Goal: Task Accomplishment & Management: Complete application form

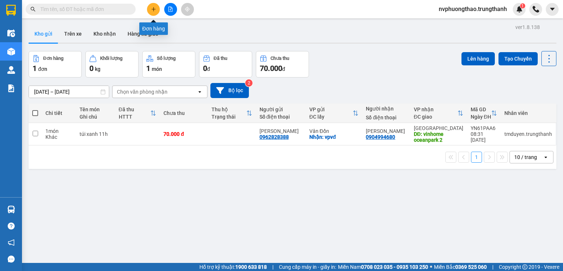
click at [150, 8] on button at bounding box center [153, 9] width 13 height 13
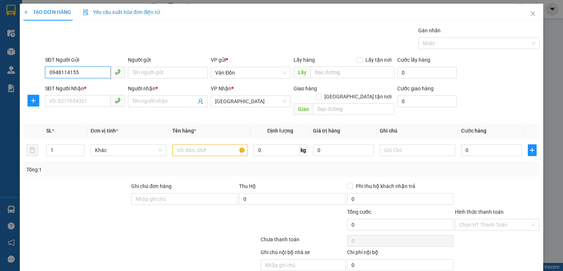
click at [75, 74] on input "0948114155" at bounding box center [78, 72] width 66 height 12
type input "0948114155"
click at [185, 72] on input "Người gửi" at bounding box center [168, 73] width 80 height 12
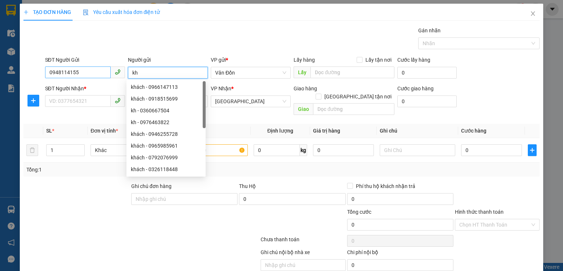
type input "kh"
click at [49, 72] on input "0948114155" at bounding box center [78, 72] width 66 height 12
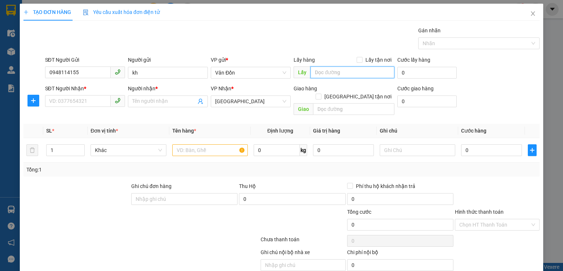
click at [322, 73] on input "text" at bounding box center [353, 72] width 84 height 12
type input "cẩm phả-vpvđ"
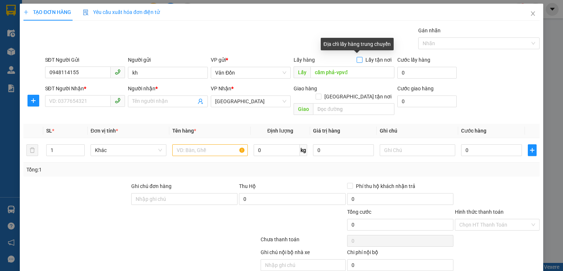
click at [359, 59] on span at bounding box center [360, 60] width 6 height 6
click at [359, 59] on input "Lấy tận nơi" at bounding box center [359, 59] width 5 height 5
checkbox input "true"
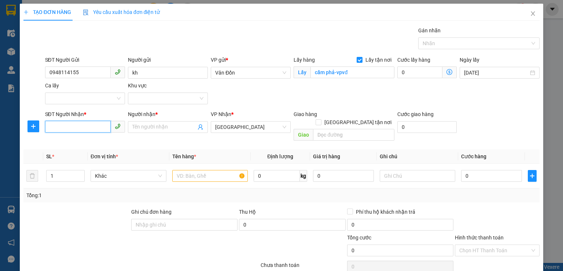
click at [81, 127] on input "SĐT Người Nhận *" at bounding box center [78, 127] width 66 height 12
type input "0000000000"
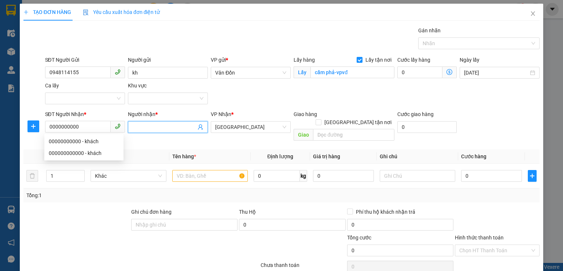
click at [140, 131] on span at bounding box center [168, 127] width 80 height 12
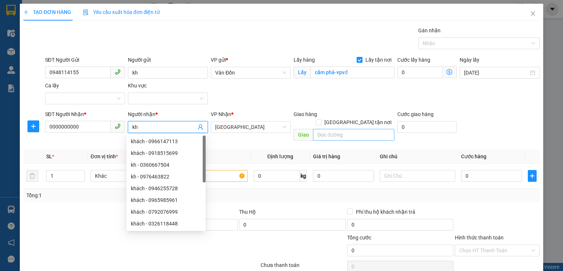
type input "kh"
click at [323, 129] on input "text" at bounding box center [353, 135] width 81 height 12
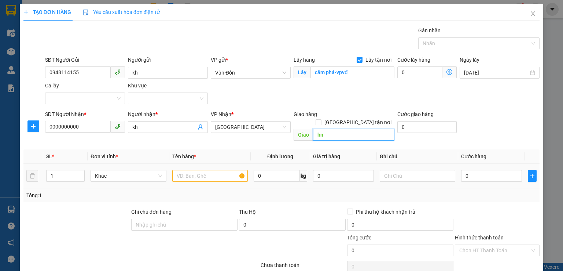
type input "hn"
click at [215, 170] on input "text" at bounding box center [210, 176] width 76 height 12
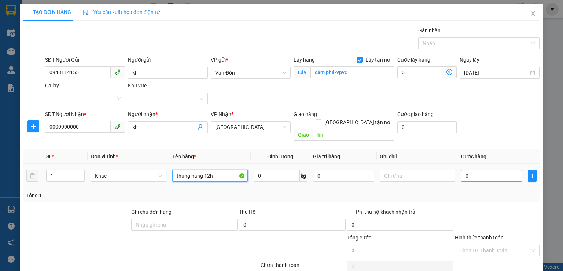
type input "thùng hàng 12h"
click at [461, 170] on input "0" at bounding box center [491, 176] width 61 height 12
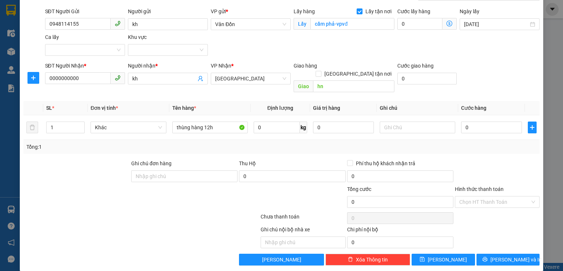
click at [425, 258] on div "TẠO ĐƠN HÀNG Yêu cầu xuất hóa đơn điện tử Transit Pickup Surcharge Ids Transit …" at bounding box center [282, 112] width 524 height 315
click at [426, 253] on button "[PERSON_NAME]" at bounding box center [443, 259] width 63 height 12
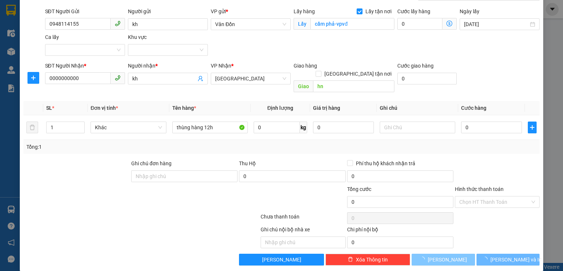
checkbox input "false"
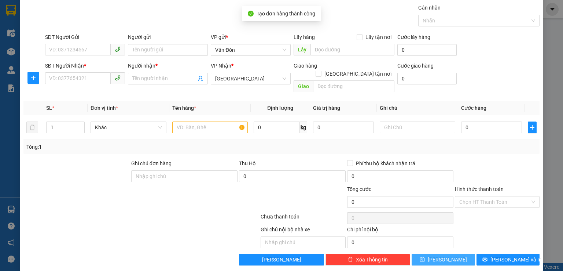
scroll to position [0, 0]
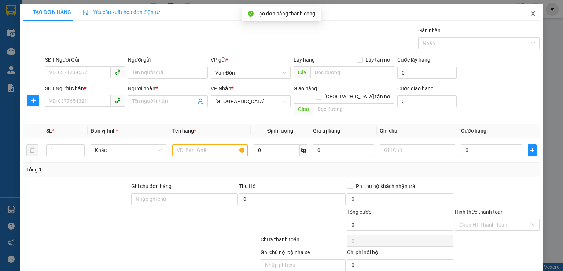
click at [530, 12] on icon "close" at bounding box center [533, 14] width 6 height 6
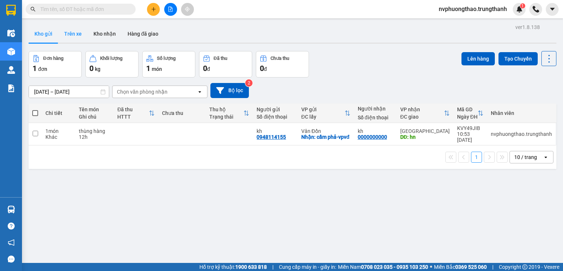
click at [80, 29] on button "Trên xe" at bounding box center [72, 34] width 29 height 18
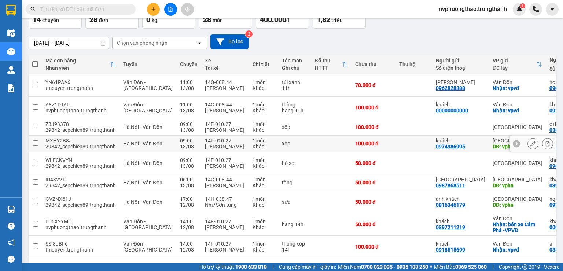
scroll to position [110, 0]
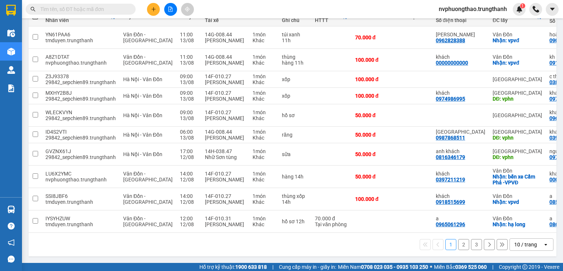
drag, startPoint x: 461, startPoint y: 246, endPoint x: 456, endPoint y: 245, distance: 4.5
click at [459, 246] on button "2" at bounding box center [464, 244] width 11 height 11
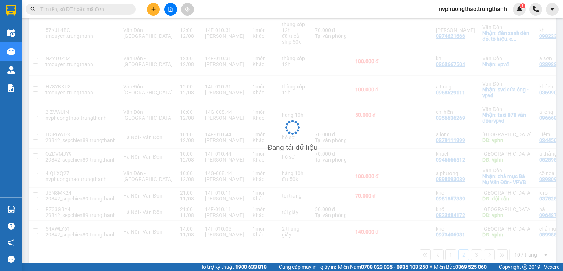
scroll to position [104, 0]
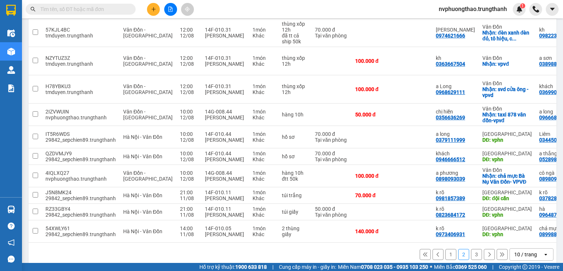
click at [472, 249] on button "3" at bounding box center [476, 254] width 11 height 11
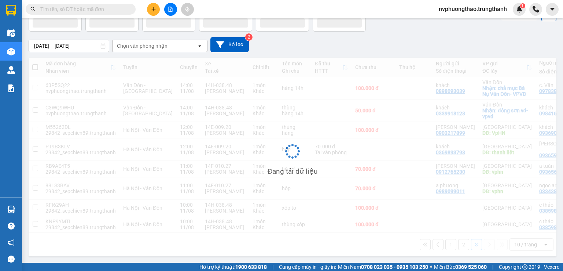
scroll to position [59, 0]
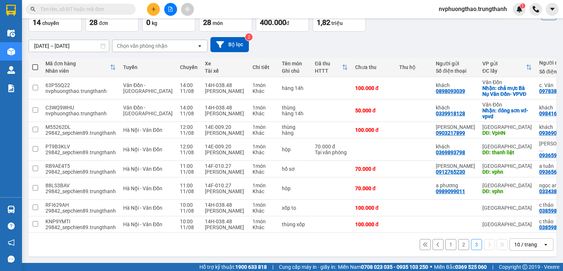
drag, startPoint x: 466, startPoint y: 245, endPoint x: 444, endPoint y: 244, distance: 21.7
click at [444, 244] on div "1 2 3 10 / trang open" at bounding box center [293, 244] width 522 height 12
click at [537, 243] on div "10 / trang" at bounding box center [526, 244] width 33 height 12
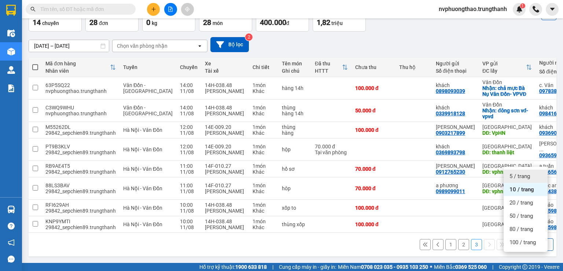
click at [524, 172] on span "5 / trang" at bounding box center [520, 175] width 21 height 7
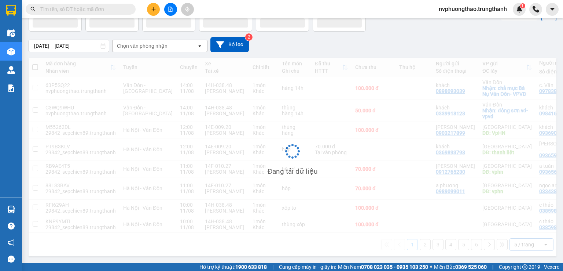
scroll to position [34, 0]
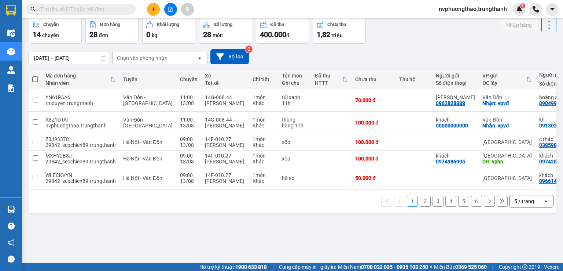
click at [452, 207] on div "1 2 3 4 5 6 5 / trang open" at bounding box center [293, 201] width 522 height 12
click at [446, 207] on button "4" at bounding box center [451, 201] width 11 height 11
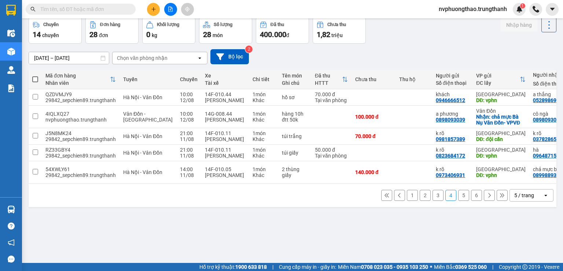
click at [459, 201] on button "5" at bounding box center [464, 195] width 11 height 11
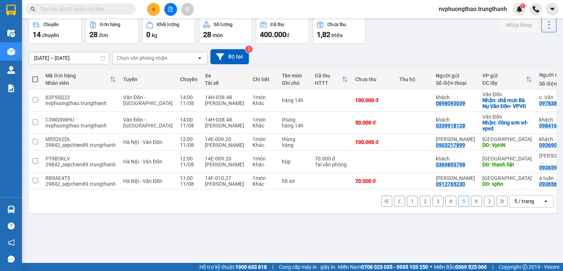
click at [472, 204] on button "6" at bounding box center [476, 201] width 11 height 11
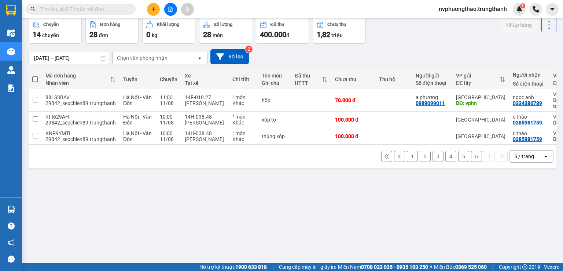
click at [515, 160] on div "5 / trang" at bounding box center [525, 156] width 20 height 7
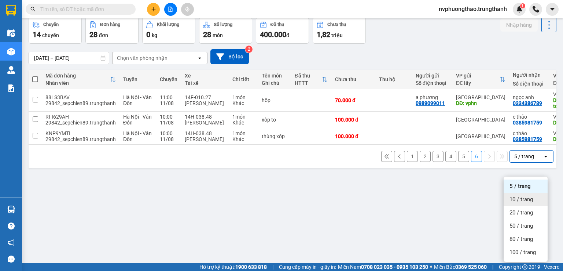
click at [515, 197] on span "10 / trang" at bounding box center [521, 199] width 23 height 7
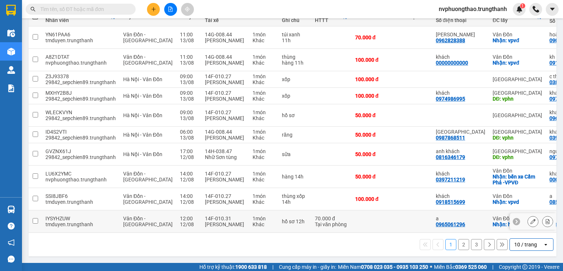
scroll to position [110, 0]
click at [473, 245] on button "3" at bounding box center [476, 244] width 11 height 11
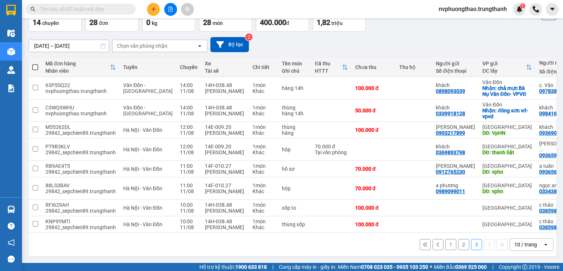
scroll to position [59, 0]
click at [459, 245] on button "2" at bounding box center [464, 244] width 11 height 11
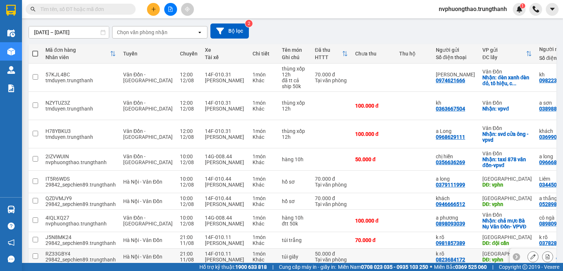
scroll to position [104, 0]
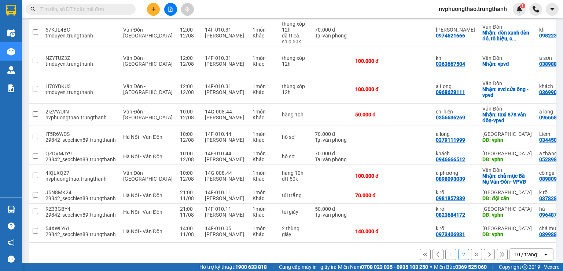
click at [446, 249] on button "1" at bounding box center [451, 254] width 11 height 11
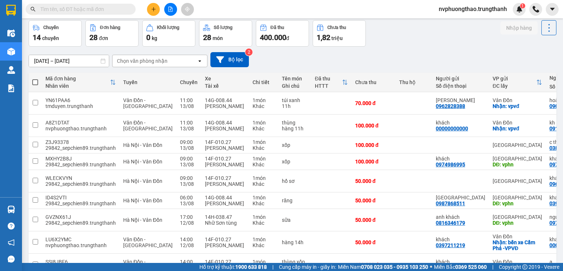
scroll to position [6, 0]
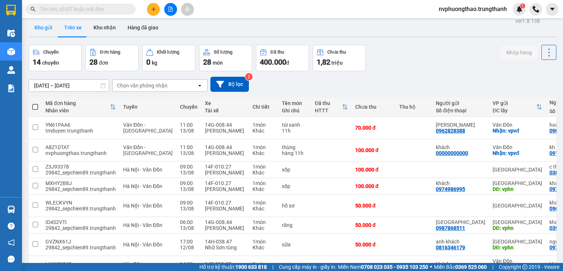
click at [52, 29] on button "Kho gửi" at bounding box center [44, 28] width 30 height 18
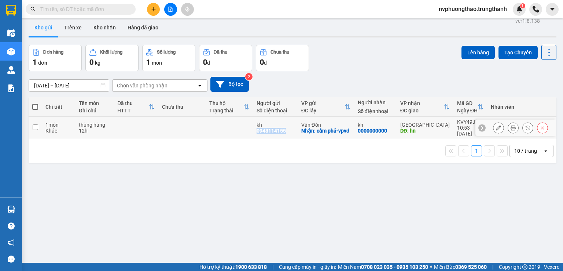
drag, startPoint x: 283, startPoint y: 131, endPoint x: 255, endPoint y: 129, distance: 27.6
click at [257, 129] on div "kh 0948114155" at bounding box center [275, 128] width 37 height 12
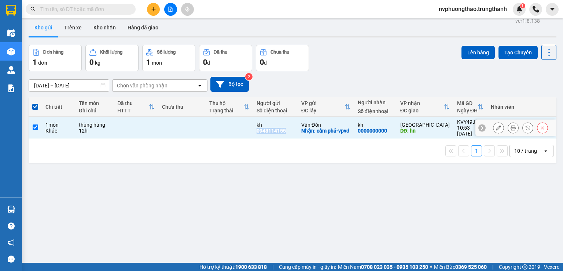
copy div "0948114155"
click at [206, 119] on td at bounding box center [229, 128] width 47 height 22
checkbox input "false"
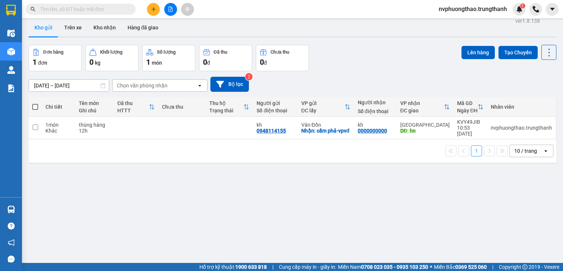
click at [56, 173] on div "ver 1.8.138 Kho gửi Trên xe Kho nhận Hàng đã giao Đơn hàng 1 đơn Khối lượng 0 k…" at bounding box center [293, 151] width 534 height 271
click at [498, 127] on button at bounding box center [499, 127] width 10 height 13
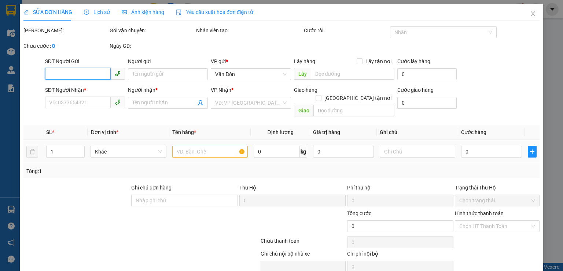
type input "0948114155"
type input "kh"
checkbox input "true"
type input "cẩm phả-vpvđ"
type input "0000000000"
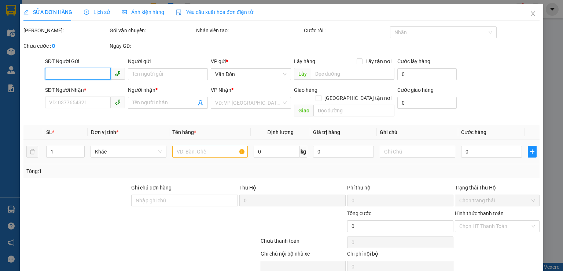
type input "kh"
type input "hn"
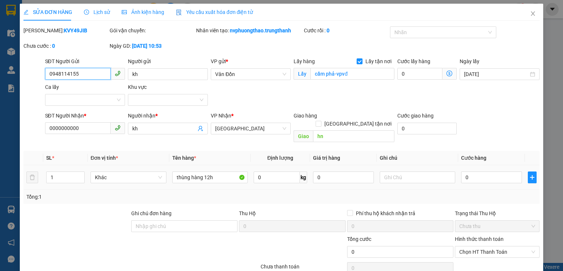
scroll to position [37, 0]
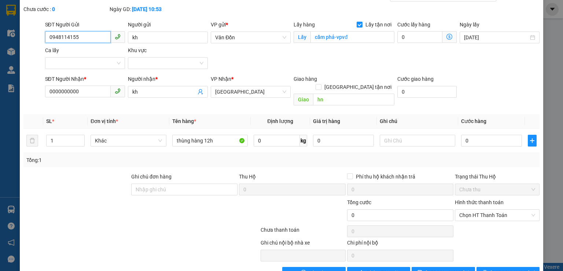
click at [65, 36] on input "0948114155" at bounding box center [78, 37] width 66 height 12
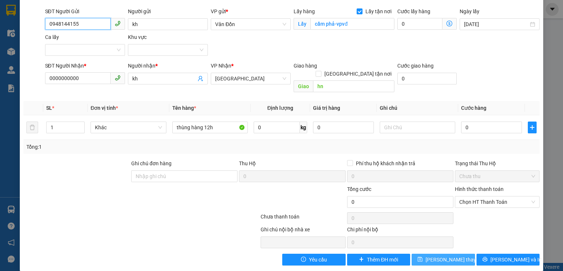
type input "0948144155"
click at [443, 256] on div "SỬA ĐƠN HÀNG Lịch sử Ảnh kiện hàng Yêu cầu xuất hóa đơn điện tử Total Paid Fee …" at bounding box center [282, 112] width 524 height 317
click at [442, 255] on span "[PERSON_NAME] thay đổi" at bounding box center [455, 259] width 59 height 8
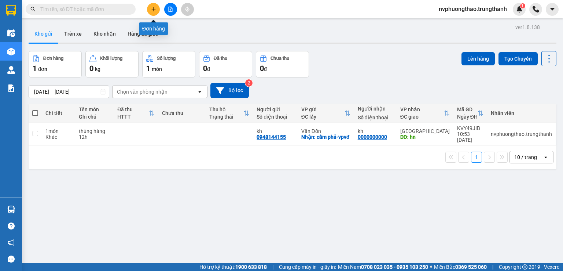
click at [153, 11] on icon "plus" at bounding box center [153, 9] width 5 height 5
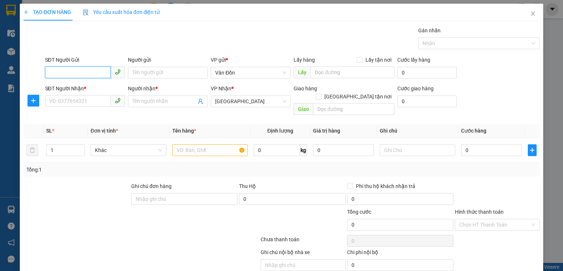
paste input "0782433572"
click at [50, 71] on input "0782433572" at bounding box center [78, 72] width 66 height 12
type input "0782433572"
drag, startPoint x: 330, startPoint y: 74, endPoint x: 335, endPoint y: 77, distance: 5.2
click at [326, 73] on input "text" at bounding box center [353, 72] width 84 height 12
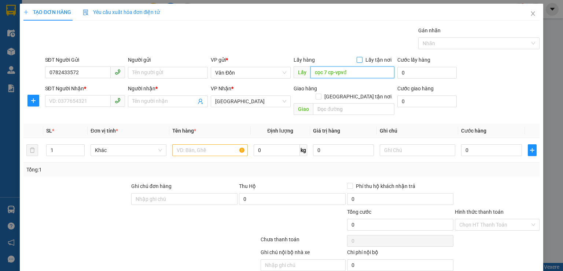
type input "cọc 7 cp-vpvđ"
click at [363, 58] on span "Lấy tận nơi" at bounding box center [379, 60] width 32 height 8
click at [361, 58] on input "Lấy tận nơi" at bounding box center [359, 59] width 5 height 5
checkbox input "true"
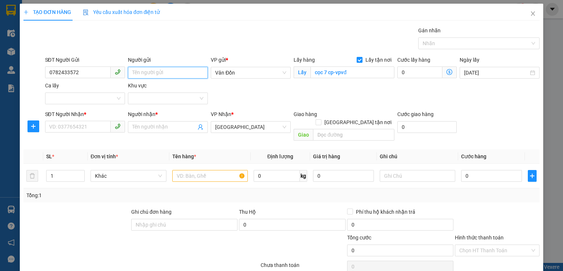
click at [170, 78] on input "Người gửi" at bounding box center [168, 73] width 80 height 12
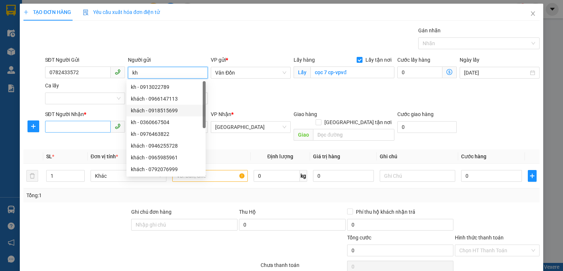
type input "kh"
click at [81, 128] on input "SĐT Người Nhận *" at bounding box center [78, 127] width 66 height 12
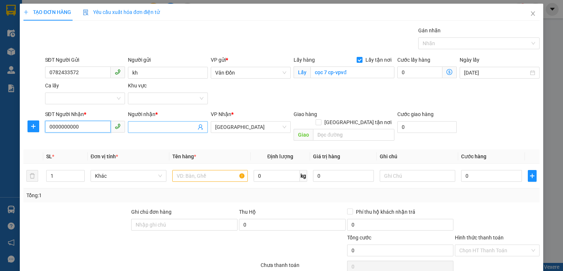
type input "0000000000"
click at [147, 131] on span at bounding box center [168, 127] width 80 height 12
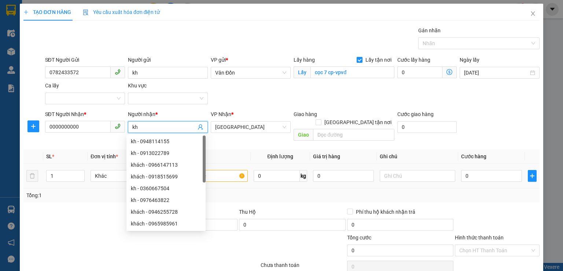
type input "kh"
click at [212, 170] on input "text" at bounding box center [210, 176] width 76 height 12
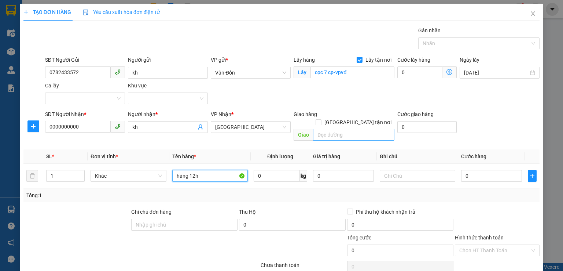
type input "hàng 12h"
click at [334, 129] on input "text" at bounding box center [353, 135] width 81 height 12
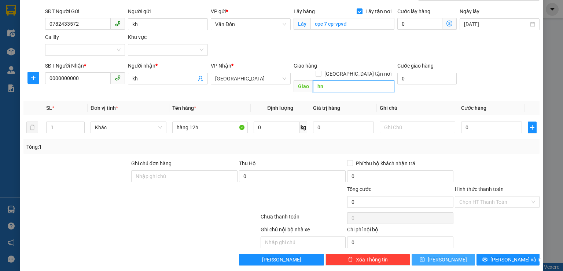
type input "hn"
click at [426, 253] on button "[PERSON_NAME]" at bounding box center [443, 259] width 63 height 12
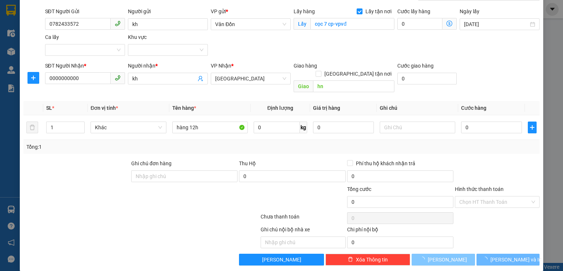
checkbox input "false"
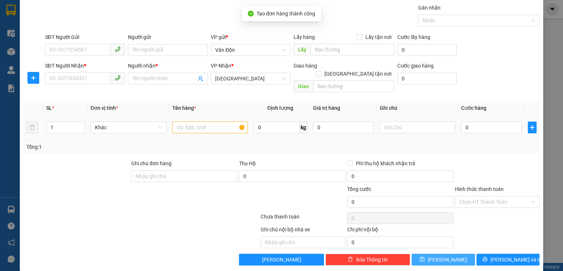
scroll to position [0, 0]
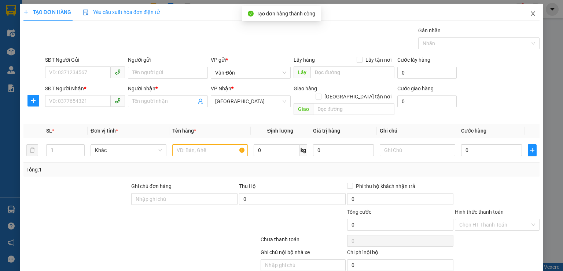
click at [527, 19] on span "Close" at bounding box center [533, 14] width 21 height 21
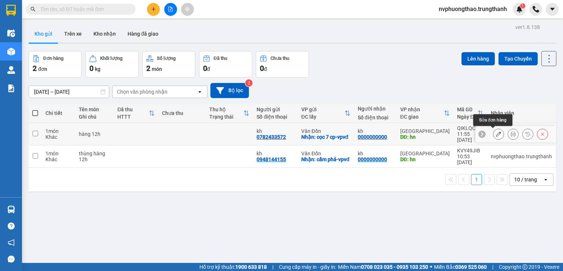
click at [496, 131] on icon at bounding box center [498, 133] width 5 height 5
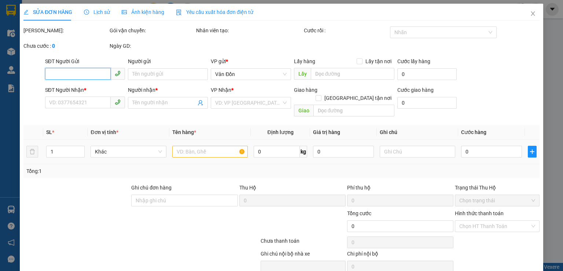
type input "0782433572"
type input "kh"
checkbox input "true"
type input "cọc 7 cp-vpvđ"
type input "0000000000"
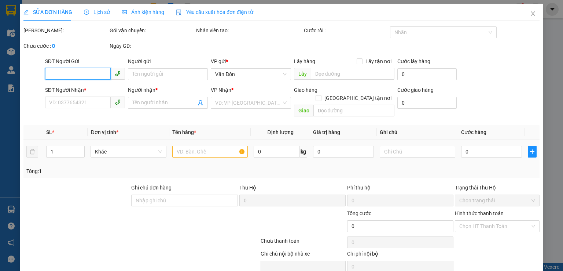
type input "kh"
type input "hn"
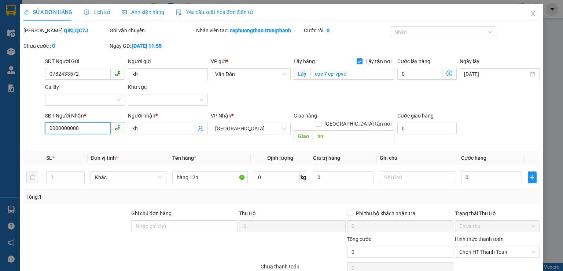
drag, startPoint x: 80, startPoint y: 128, endPoint x: 0, endPoint y: 153, distance: 84.1
click at [0, 151] on div "SỬA ĐƠN HÀNG Lịch sử Ảnh kiện hàng Yêu cầu xuất hóa đơn điện tử Total Paid Fee …" at bounding box center [281, 135] width 563 height 271
type input "0335142493"
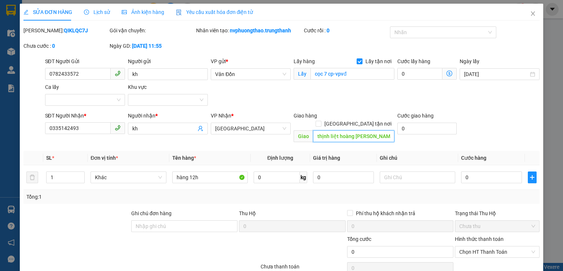
type input "thịnh liệt hoàng [PERSON_NAME]"
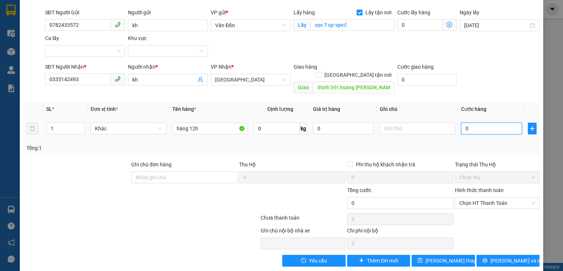
click at [461, 123] on input "0" at bounding box center [491, 129] width 61 height 12
type input "80"
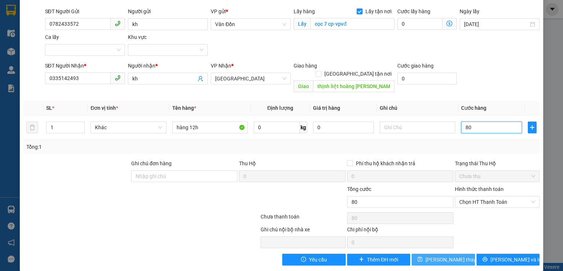
type input "80"
type input "80.000"
click at [436, 255] on button "[PERSON_NAME] thay đổi" at bounding box center [443, 259] width 63 height 12
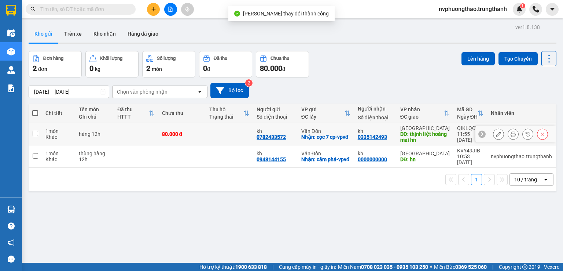
click at [31, 134] on td at bounding box center [35, 134] width 13 height 22
checkbox input "true"
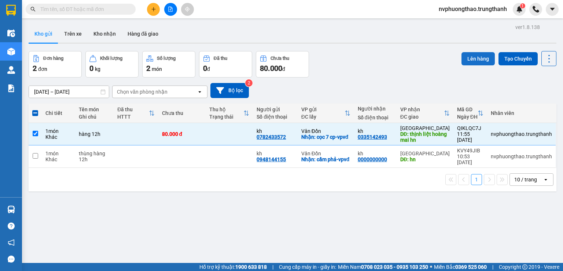
click at [471, 53] on button "Lên hàng" at bounding box center [478, 58] width 33 height 13
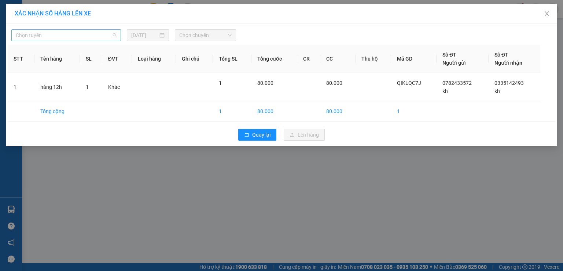
click at [94, 35] on span "Chọn tuyến" at bounding box center [66, 35] width 101 height 11
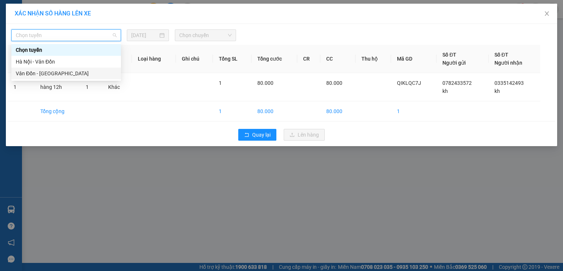
click at [72, 74] on div "Vân Đồn - [GEOGRAPHIC_DATA]" at bounding box center [66, 73] width 101 height 8
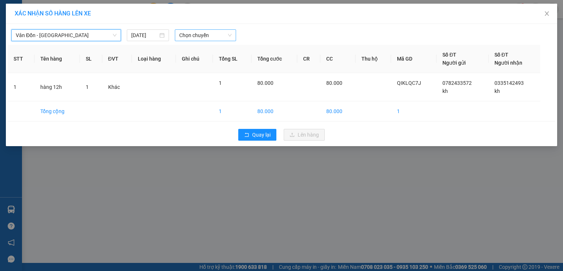
click at [180, 32] on span "Chọn chuyến" at bounding box center [205, 35] width 53 height 11
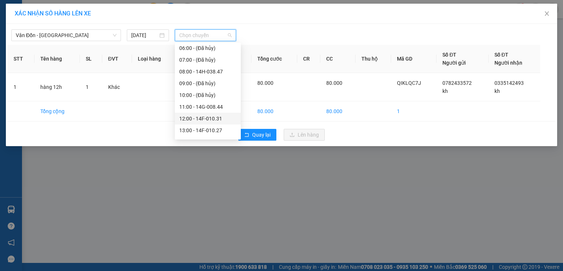
scroll to position [85, 0]
click at [202, 77] on div "12:00 - 14F-010.31" at bounding box center [208, 82] width 66 height 12
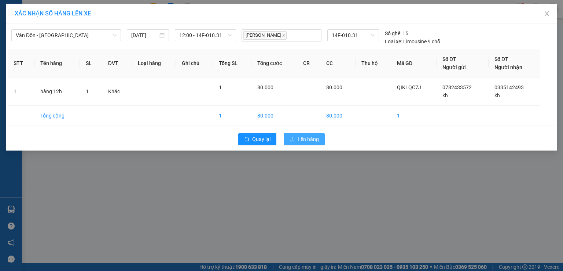
click at [304, 134] on button "Lên hàng" at bounding box center [304, 139] width 41 height 12
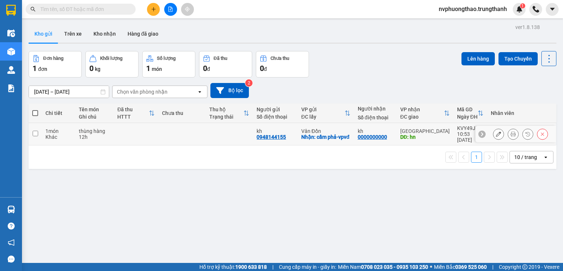
click at [494, 131] on button at bounding box center [499, 134] width 10 height 13
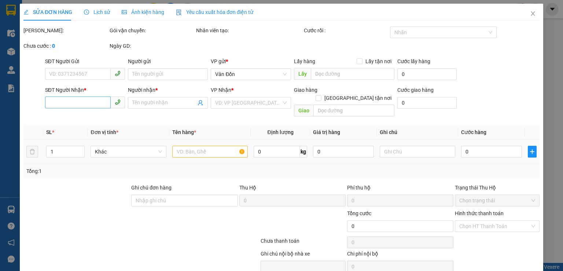
type input "0948144155"
type input "kh"
checkbox input "true"
type input "cẩm phả-vpvđ"
type input "0000000000"
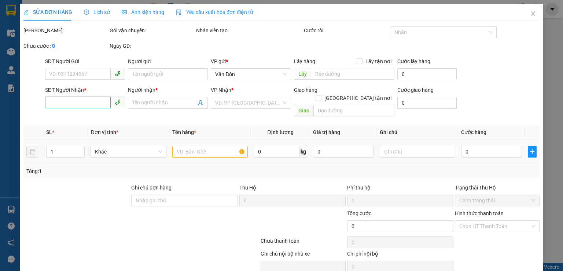
type input "kh"
type input "hn"
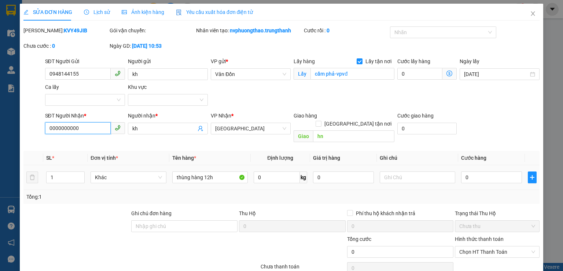
drag, startPoint x: 88, startPoint y: 124, endPoint x: 15, endPoint y: 106, distance: 74.6
click at [0, 115] on div "SỬA ĐƠN HÀNG Lịch sử Ảnh kiện hàng Yêu cầu xuất hóa đơn điện tử Total Paid Fee …" at bounding box center [281, 135] width 563 height 271
type input "0948"
click at [66, 196] on div "Total Paid Fee 0 Total UnPaid Fee 0 Cash Collection Total Fee Mã ĐH: KVY49JIB G…" at bounding box center [281, 170] width 516 height 289
click at [313, 130] on input "hn" at bounding box center [353, 136] width 81 height 12
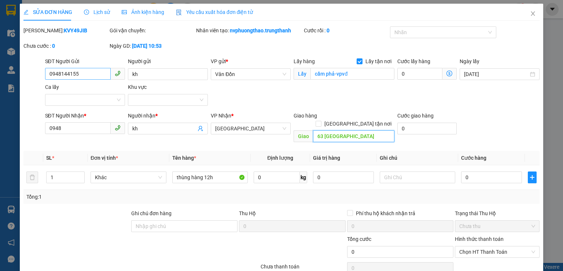
type input "63 [GEOGRAPHIC_DATA]"
drag, startPoint x: 78, startPoint y: 77, endPoint x: 45, endPoint y: 79, distance: 32.7
click at [45, 79] on input "0948144155" at bounding box center [78, 74] width 66 height 12
drag, startPoint x: 74, startPoint y: 127, endPoint x: 7, endPoint y: 127, distance: 66.4
click at [10, 127] on div "SỬA ĐƠN HÀNG Lịch sử Ảnh kiện hàng Yêu cầu xuất hóa đơn điện tử Total Paid Fee …" at bounding box center [281, 135] width 563 height 271
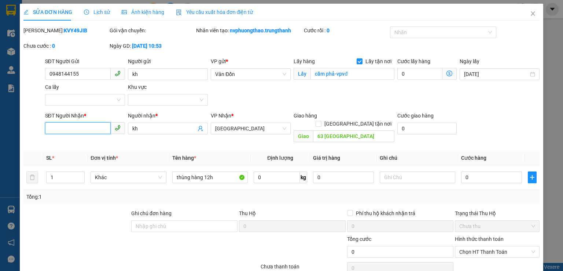
paste input "0948144155"
type input "0948144155"
drag, startPoint x: 78, startPoint y: 75, endPoint x: 25, endPoint y: 86, distance: 54.3
click at [25, 86] on div "SĐT Người Gửi 0948144155 0948144155 Người gửi kh VP gửi * Vân Đồn Lấy hàng Lấy …" at bounding box center [282, 82] width 518 height 51
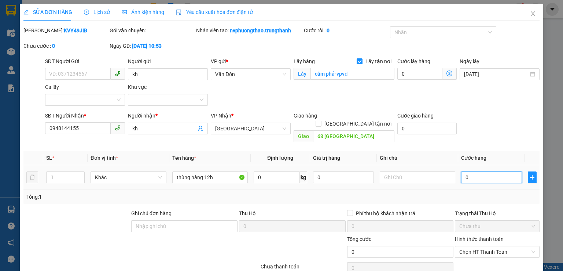
click at [461, 171] on input "0" at bounding box center [491, 177] width 61 height 12
click at [462, 171] on input "0" at bounding box center [491, 177] width 61 height 12
type input "10"
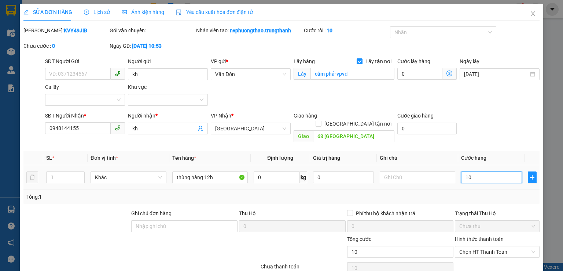
type input "100"
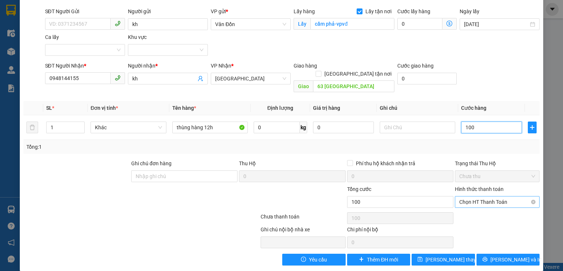
click at [471, 196] on span "Chọn HT Thanh Toán" at bounding box center [498, 201] width 76 height 11
type input "100"
type input "100.000"
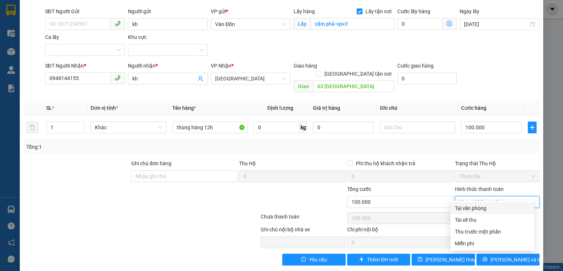
click at [467, 209] on div "Tại văn phòng" at bounding box center [492, 208] width 75 height 8
type input "0"
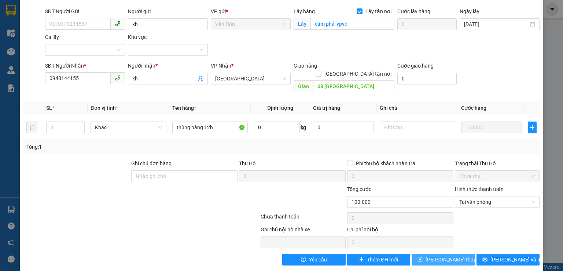
click at [446, 255] on span "[PERSON_NAME] thay đổi" at bounding box center [455, 259] width 59 height 8
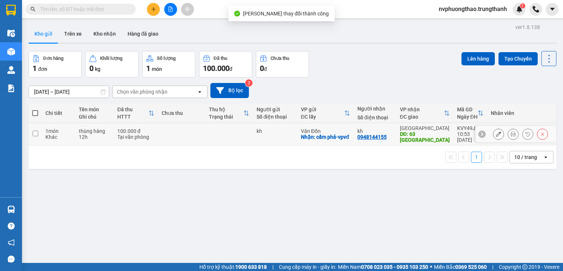
click at [36, 131] on input "checkbox" at bounding box center [36, 134] width 6 height 6
checkbox input "true"
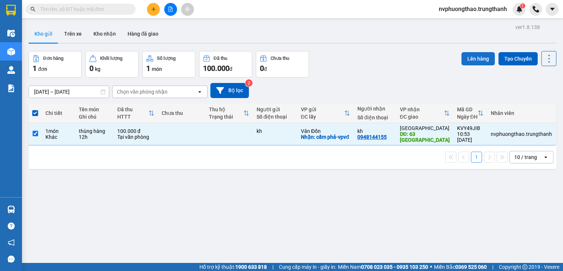
click at [474, 59] on button "Lên hàng" at bounding box center [478, 58] width 33 height 13
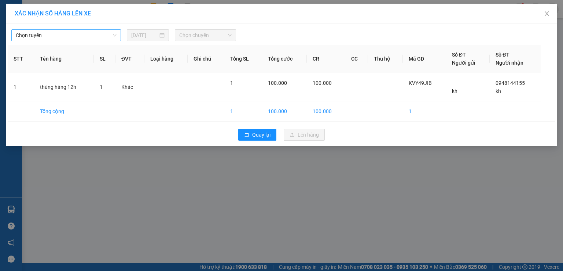
click at [99, 36] on span "Chọn tuyến" at bounding box center [66, 35] width 101 height 11
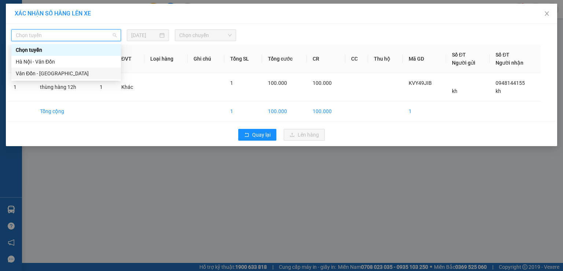
click at [67, 76] on div "Vân Đồn - [GEOGRAPHIC_DATA]" at bounding box center [66, 73] width 101 height 8
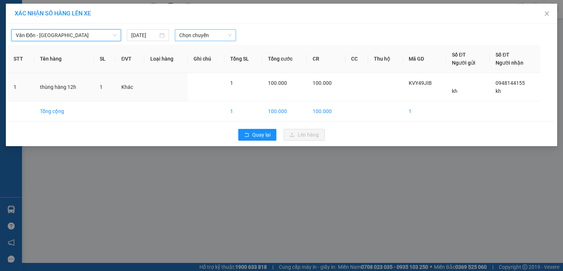
click at [179, 40] on span "Chọn chuyến" at bounding box center [205, 35] width 53 height 11
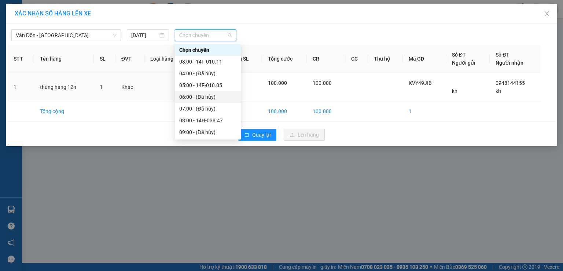
scroll to position [49, 0]
click at [199, 118] on div "12:00 - 14F-010.31" at bounding box center [207, 118] width 57 height 8
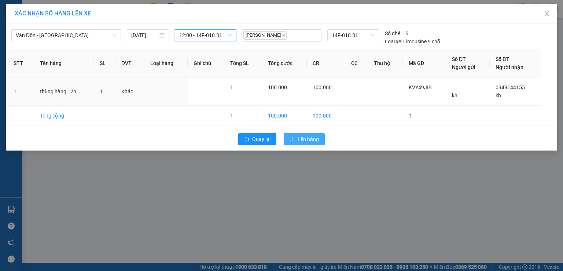
click at [285, 136] on button "Lên hàng" at bounding box center [304, 139] width 41 height 12
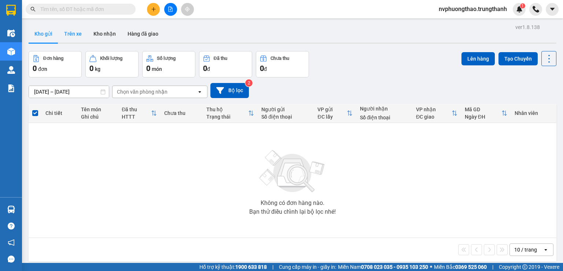
click at [76, 28] on button "Trên xe" at bounding box center [72, 34] width 29 height 18
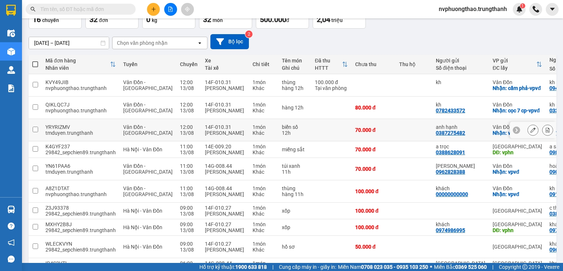
scroll to position [73, 0]
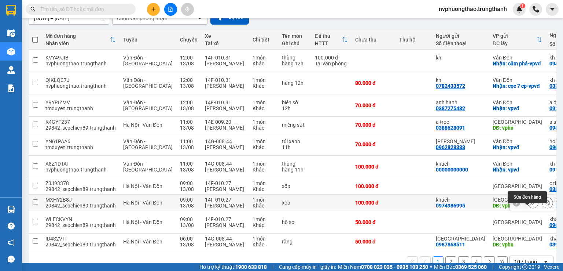
click at [543, 211] on tr "MXHY2B8J 29842_sepchien89.trungthanh [GEOGRAPHIC_DATA] - [GEOGRAPHIC_DATA] 09:0…" at bounding box center [350, 202] width 642 height 17
checkbox input "true"
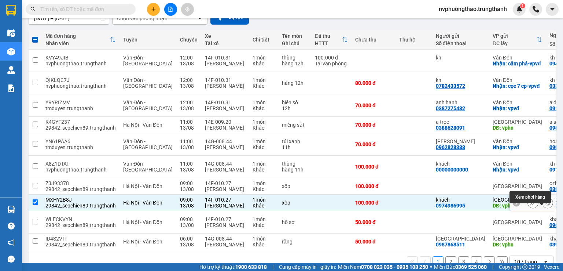
click at [546, 205] on icon at bounding box center [548, 202] width 4 height 5
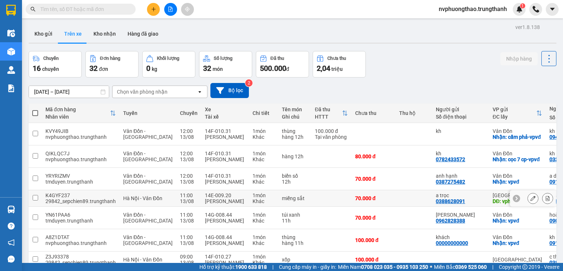
scroll to position [49, 0]
